Goal: Navigation & Orientation: Find specific page/section

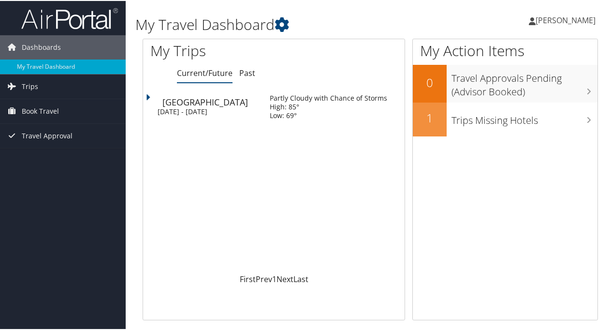
click at [217, 107] on div "[DATE] - [DATE]" at bounding box center [207, 110] width 98 height 9
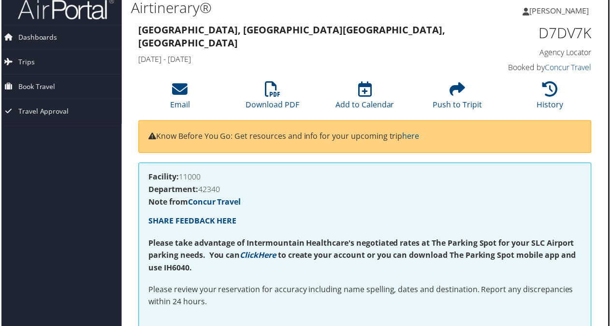
scroll to position [0, 5]
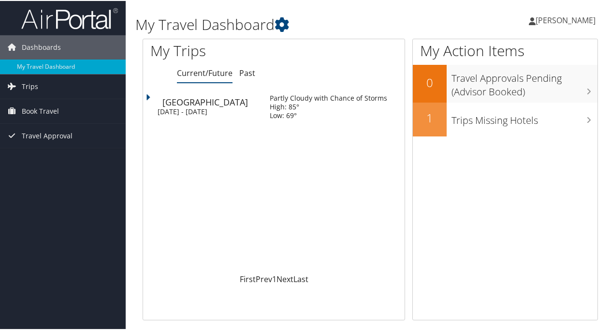
click at [307, 111] on div "Low: 69°" at bounding box center [329, 114] width 118 height 9
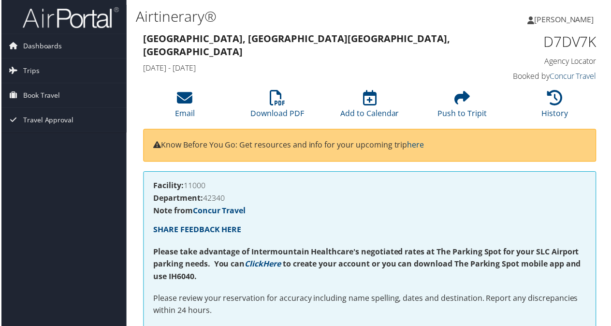
click at [577, 76] on link "Concur Travel" at bounding box center [574, 76] width 47 height 11
click at [59, 41] on span "Dashboards" at bounding box center [41, 46] width 39 height 24
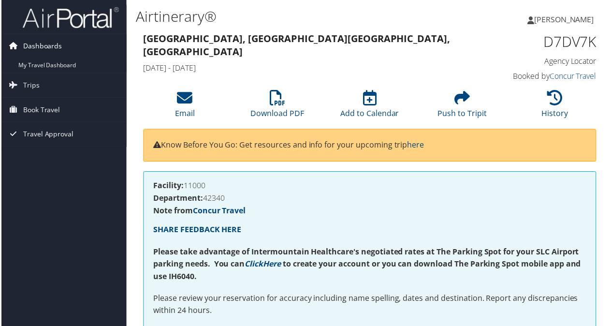
click at [56, 57] on span "Dashboards" at bounding box center [41, 46] width 39 height 24
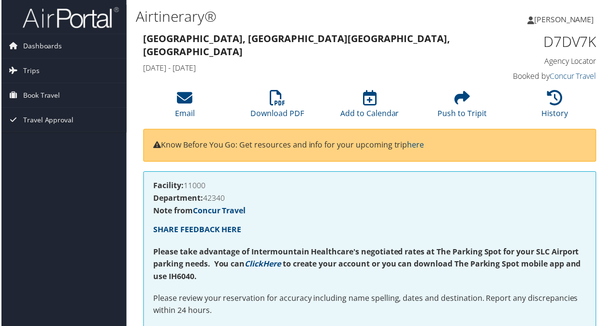
click at [52, 47] on span "Dashboards" at bounding box center [41, 46] width 39 height 24
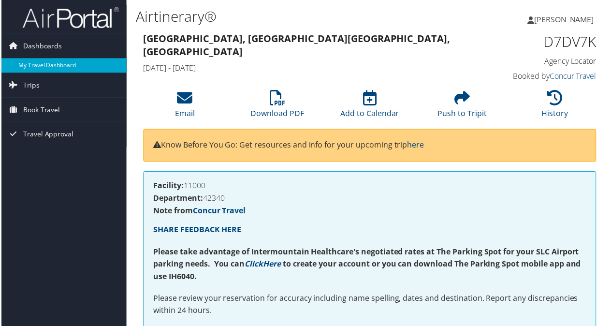
click at [53, 62] on link "My Travel Dashboard" at bounding box center [63, 66] width 126 height 15
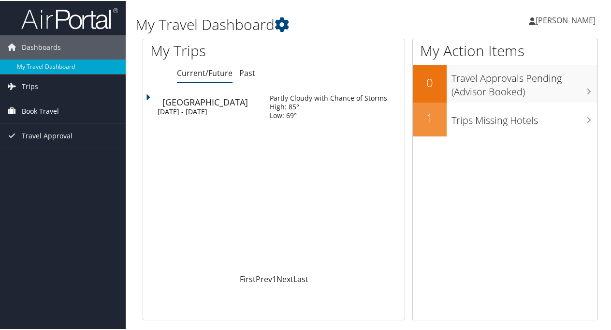
click at [49, 107] on span "Book Travel" at bounding box center [40, 110] width 37 height 24
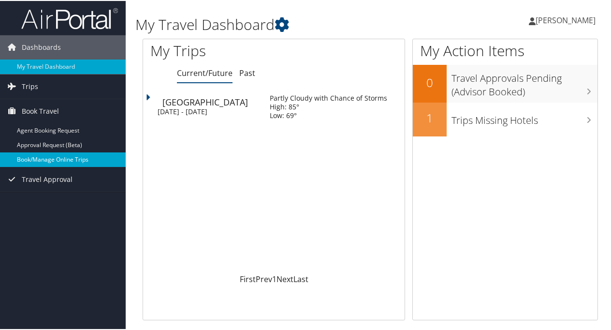
click at [52, 155] on link "Book/Manage Online Trips" at bounding box center [63, 158] width 126 height 15
